Goal: Find specific page/section: Find specific page/section

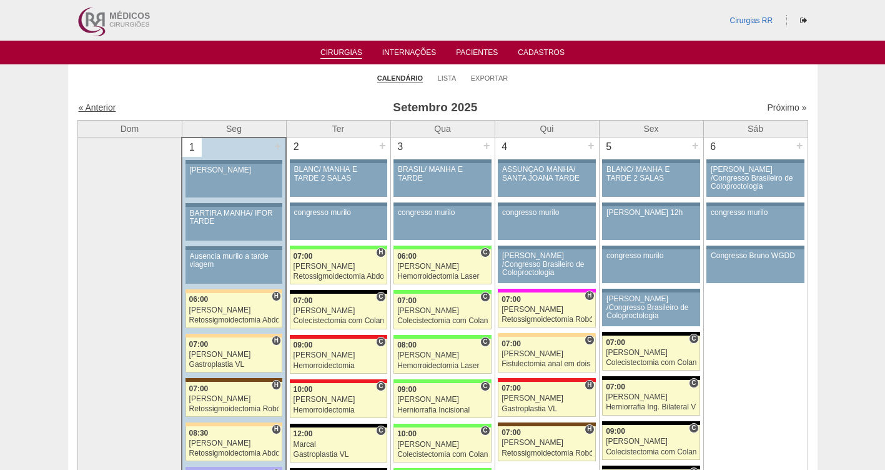
click at [87, 108] on link "« Anterior" at bounding box center [97, 107] width 37 height 10
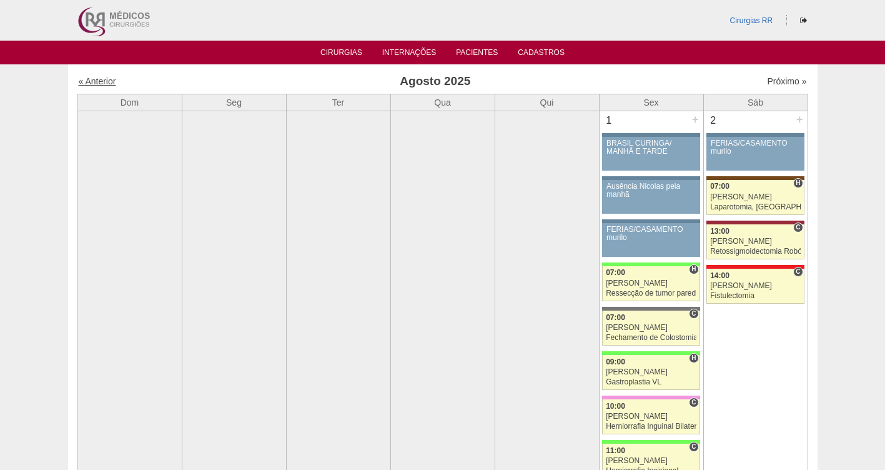
click at [99, 81] on link "« Anterior" at bounding box center [97, 81] width 37 height 10
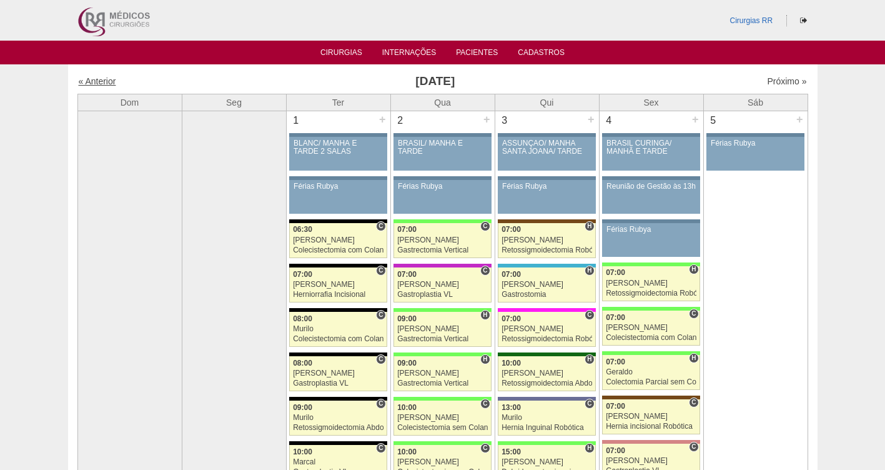
click at [101, 82] on link "« Anterior" at bounding box center [97, 81] width 37 height 10
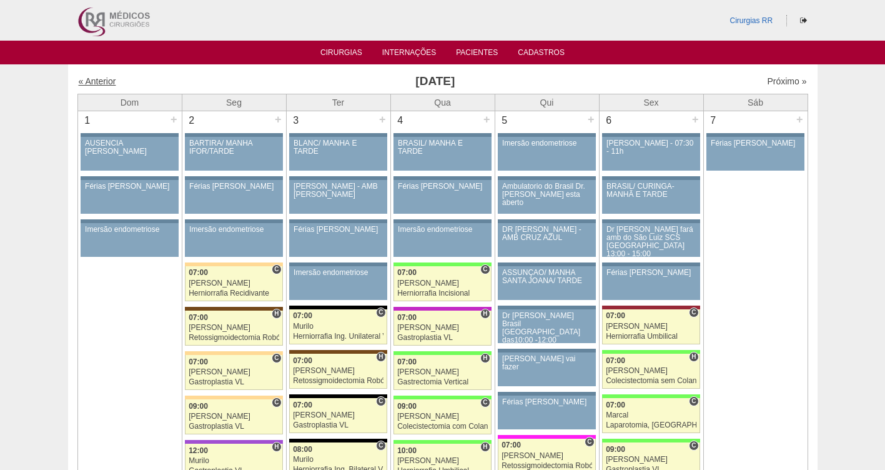
click at [100, 80] on link "« Anterior" at bounding box center [97, 81] width 37 height 10
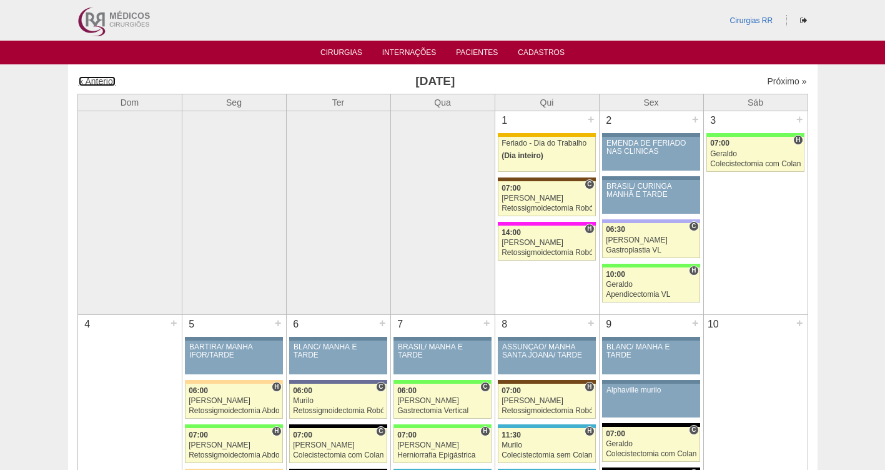
click at [99, 79] on link "« Anterior" at bounding box center [97, 81] width 37 height 10
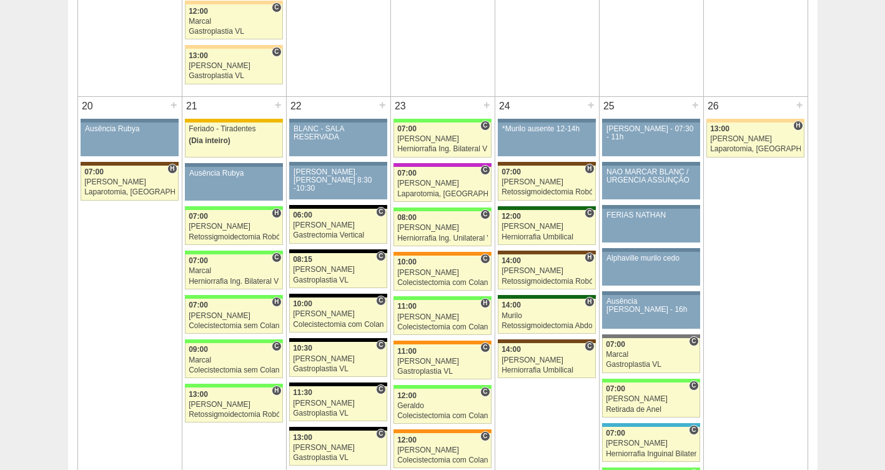
scroll to position [1988, 0]
